Goal: Check status: Check status

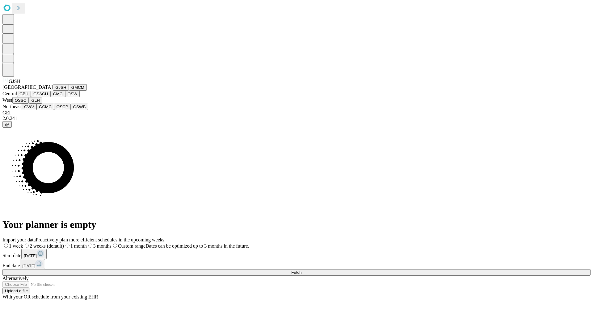
click at [53, 91] on button "GJSH" at bounding box center [61, 87] width 16 height 6
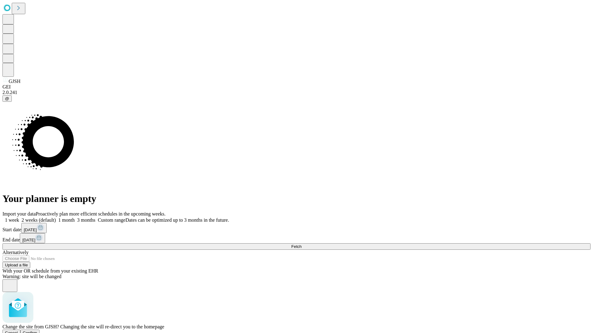
click at [37, 331] on span "Confirm" at bounding box center [30, 333] width 15 height 5
click at [19, 218] on label "1 week" at bounding box center [10, 220] width 17 height 5
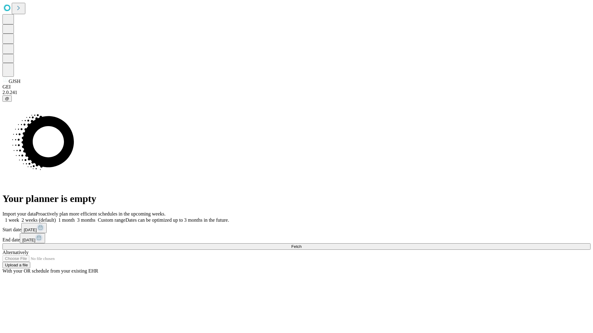
click at [301, 245] on span "Fetch" at bounding box center [296, 247] width 10 height 5
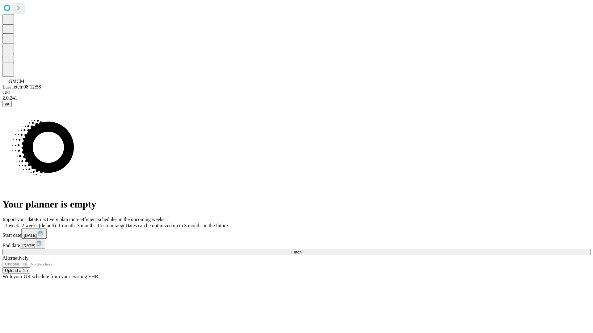
click at [19, 223] on label "1 week" at bounding box center [10, 225] width 17 height 5
click at [301, 250] on span "Fetch" at bounding box center [296, 252] width 10 height 5
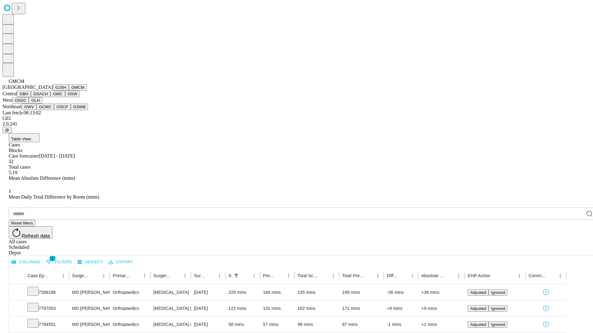
click at [31, 97] on button "GBH" at bounding box center [24, 94] width 14 height 6
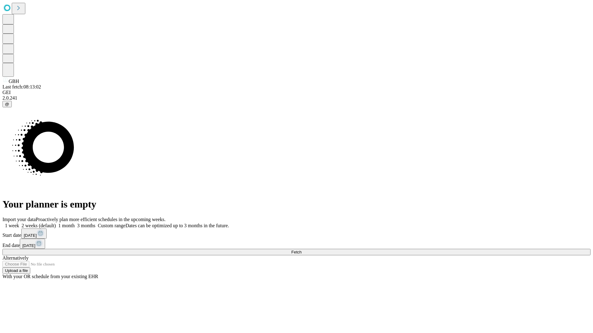
click at [19, 223] on label "1 week" at bounding box center [10, 225] width 17 height 5
click at [301, 250] on span "Fetch" at bounding box center [296, 252] width 10 height 5
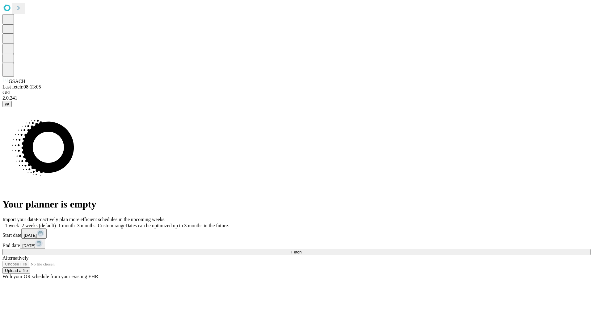
click at [19, 223] on label "1 week" at bounding box center [10, 225] width 17 height 5
click at [301, 250] on span "Fetch" at bounding box center [296, 252] width 10 height 5
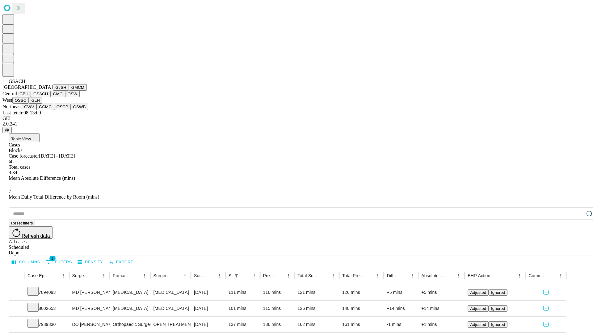
click at [50, 97] on button "GMC" at bounding box center [57, 94] width 15 height 6
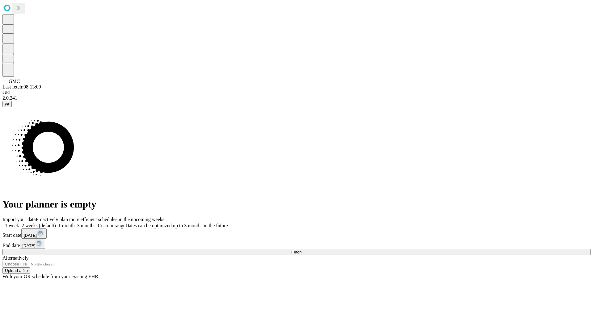
click at [19, 223] on label "1 week" at bounding box center [10, 225] width 17 height 5
click at [301, 250] on span "Fetch" at bounding box center [296, 252] width 10 height 5
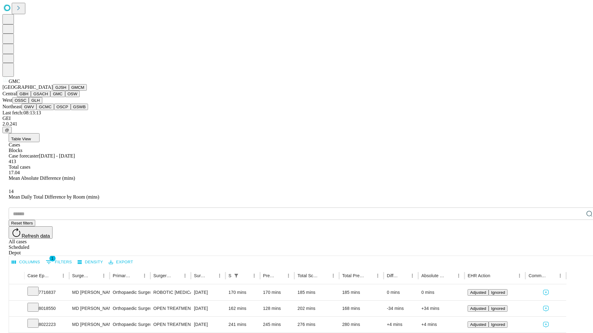
click at [65, 97] on button "OSW" at bounding box center [72, 94] width 15 height 6
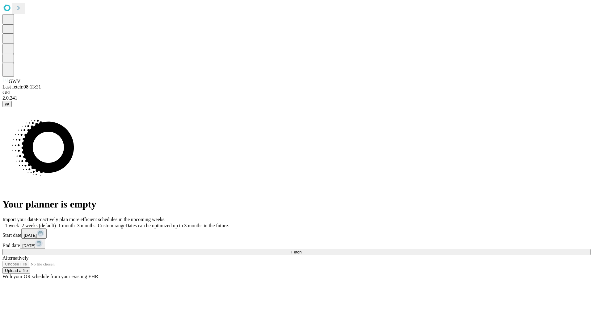
click at [19, 223] on label "1 week" at bounding box center [10, 225] width 17 height 5
click at [301, 250] on span "Fetch" at bounding box center [296, 252] width 10 height 5
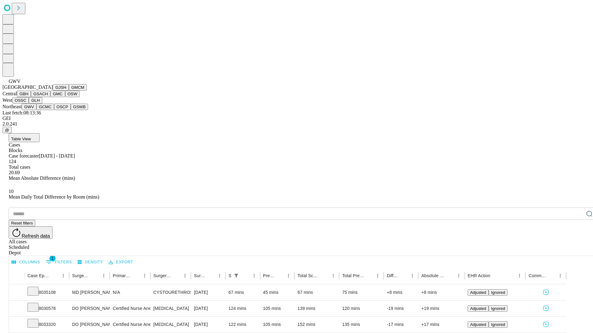
click at [48, 110] on button "GCMC" at bounding box center [45, 107] width 18 height 6
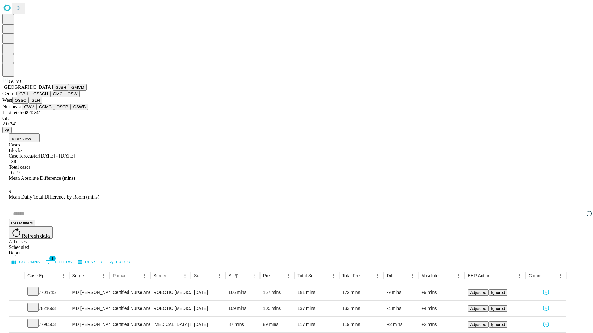
click at [54, 110] on button "OSCP" at bounding box center [62, 107] width 17 height 6
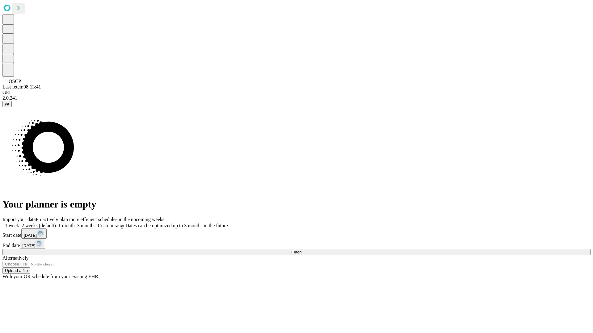
click at [19, 223] on label "1 week" at bounding box center [10, 225] width 17 height 5
click at [301, 250] on span "Fetch" at bounding box center [296, 252] width 10 height 5
